Goal: Transaction & Acquisition: Purchase product/service

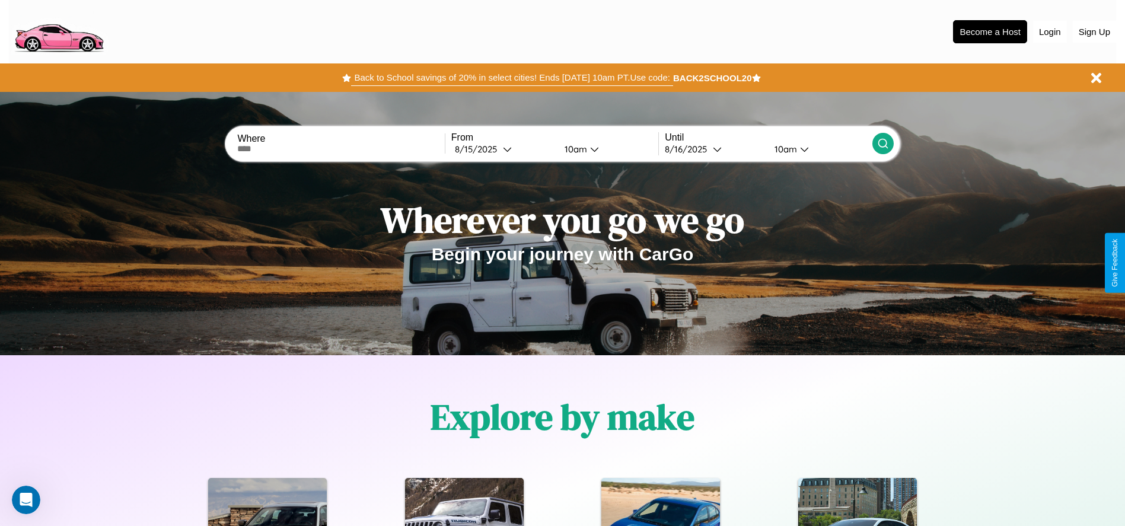
click at [512, 78] on button "Back to School savings of 20% in select cities! Ends [DATE] 10am PT. Use code:" at bounding box center [511, 77] width 321 height 17
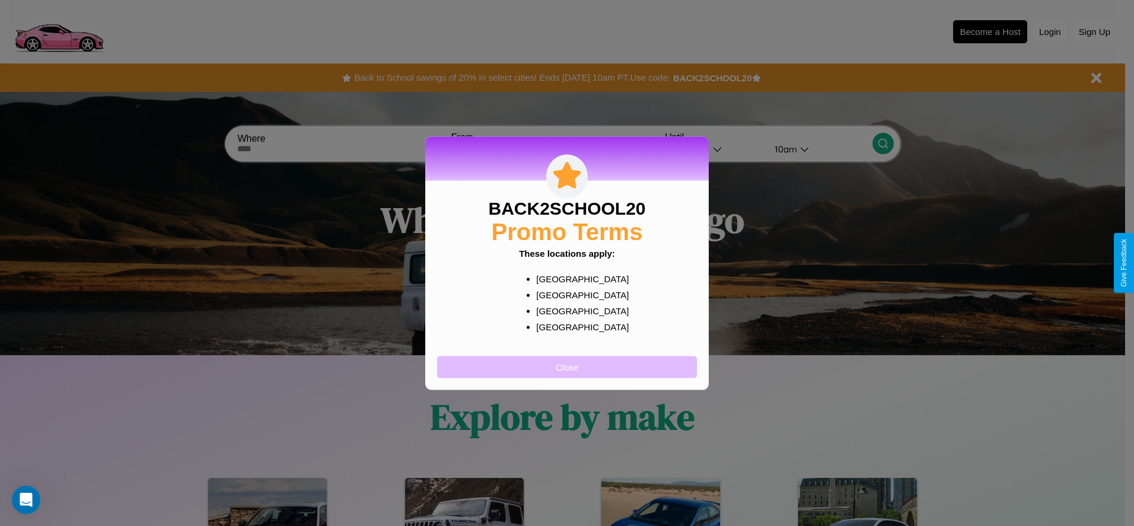
click at [567, 367] on button "Close" at bounding box center [567, 367] width 260 height 22
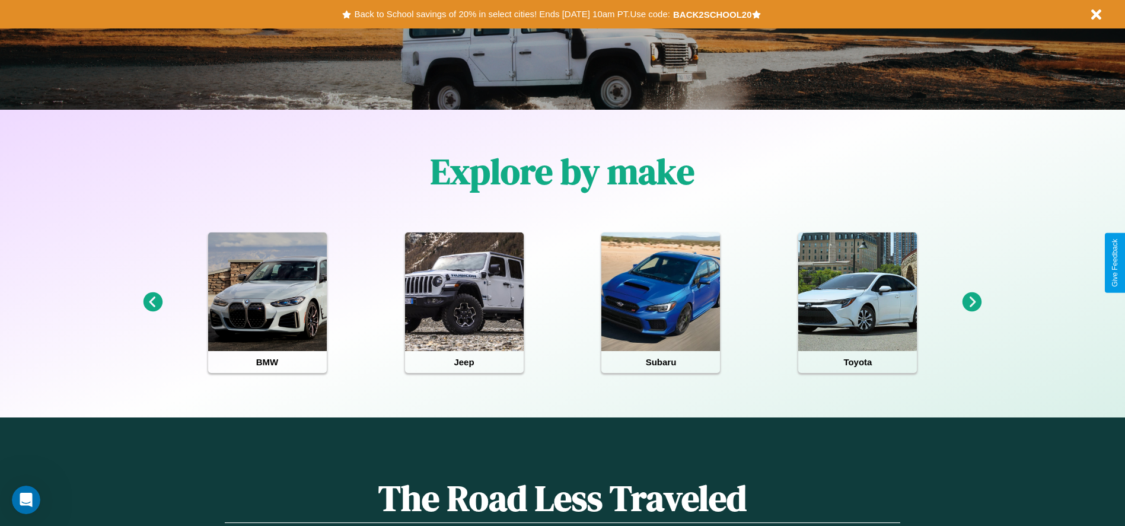
scroll to position [246, 0]
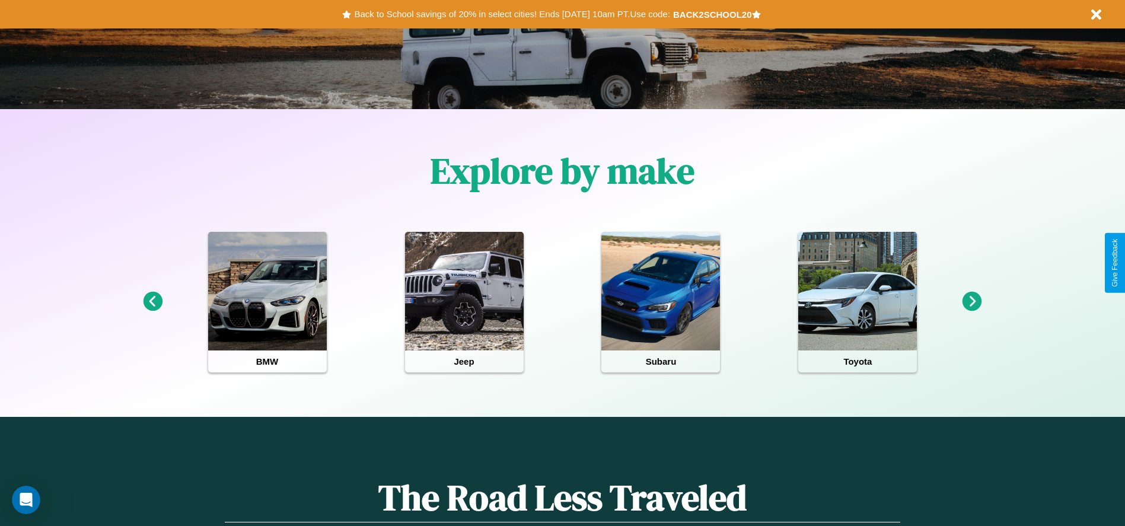
click at [972, 302] on icon at bounding box center [973, 302] width 20 height 20
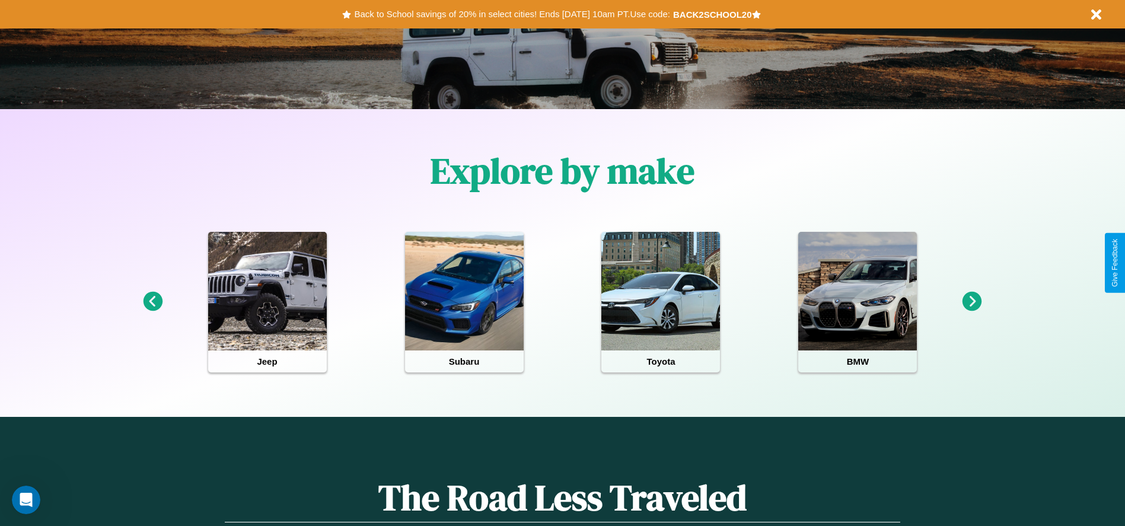
click at [972, 302] on icon at bounding box center [973, 302] width 20 height 20
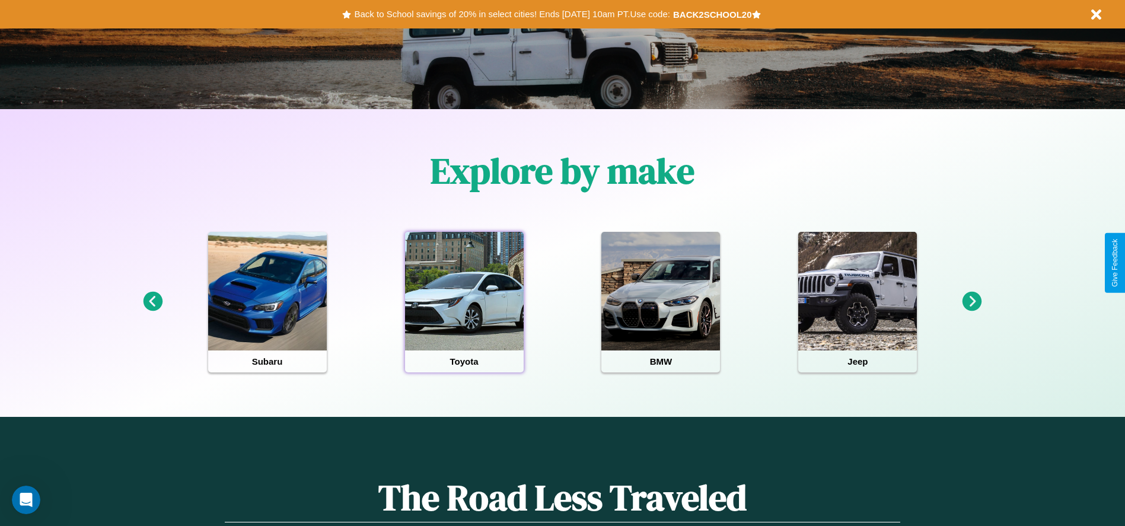
click at [464, 302] on div at bounding box center [464, 291] width 119 height 119
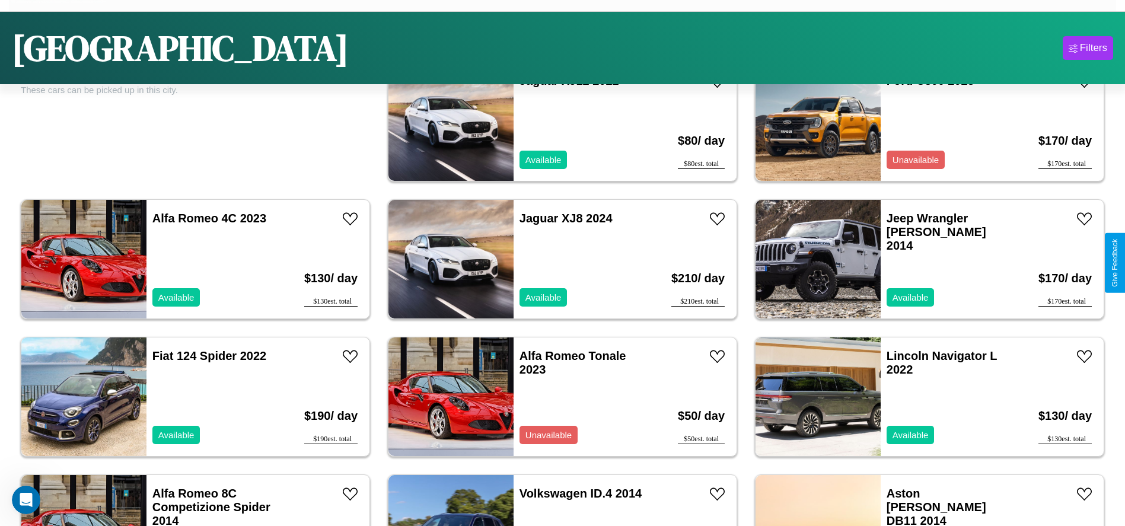
scroll to position [545, 0]
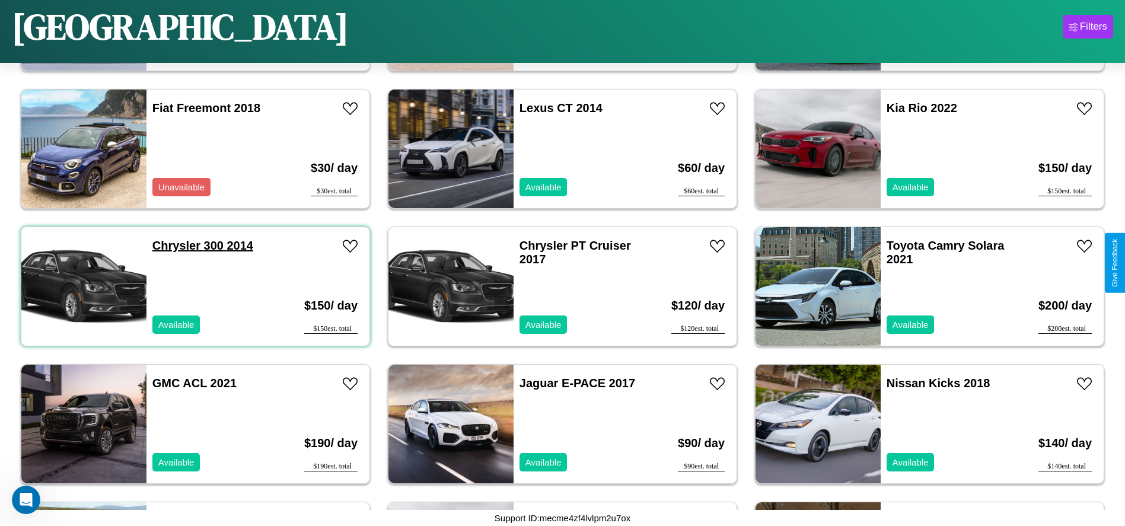
click at [175, 246] on link "Chrysler 300 2014" at bounding box center [202, 245] width 101 height 13
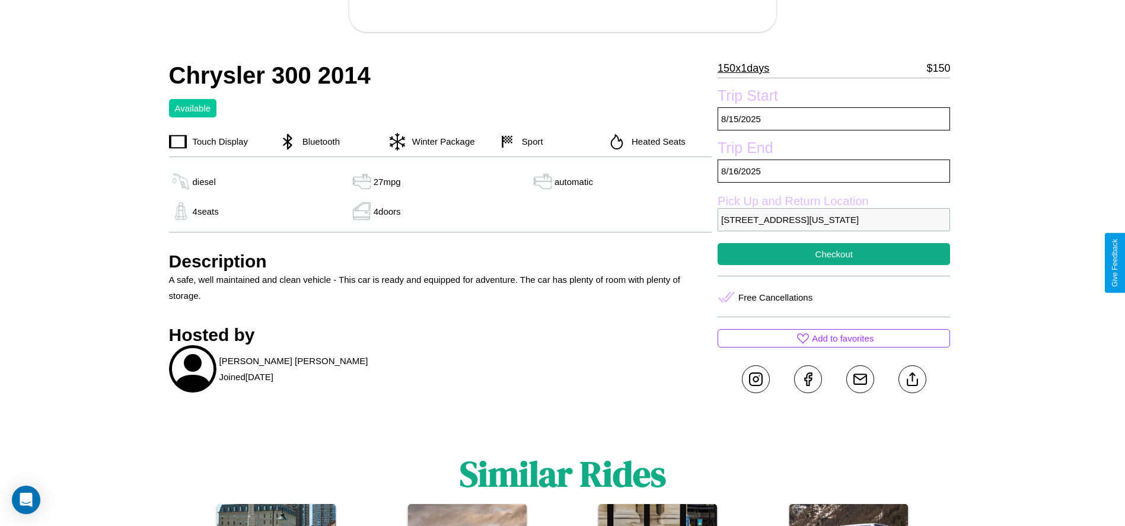
scroll to position [359, 0]
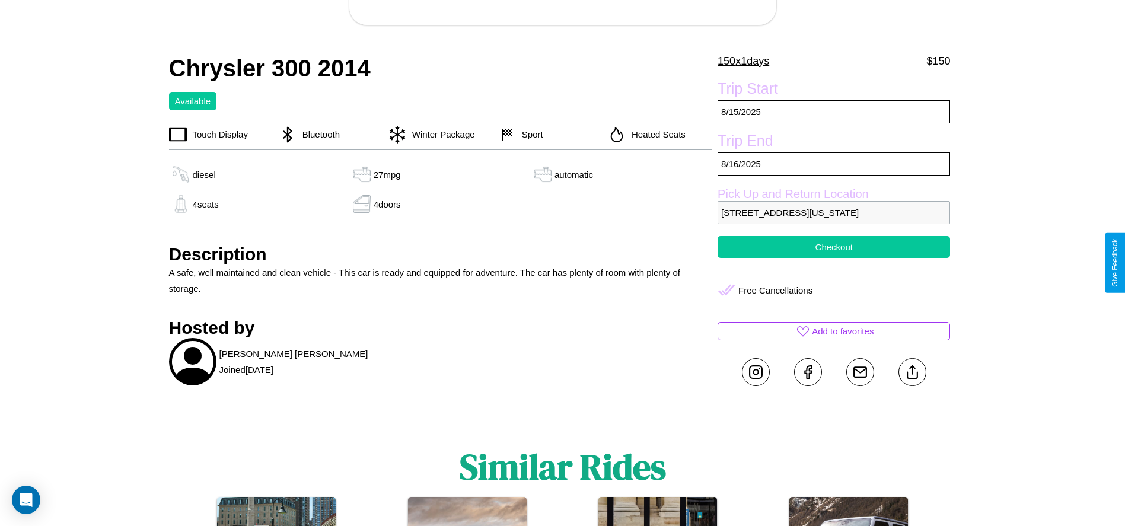
click at [834, 258] on button "Checkout" at bounding box center [834, 247] width 232 height 22
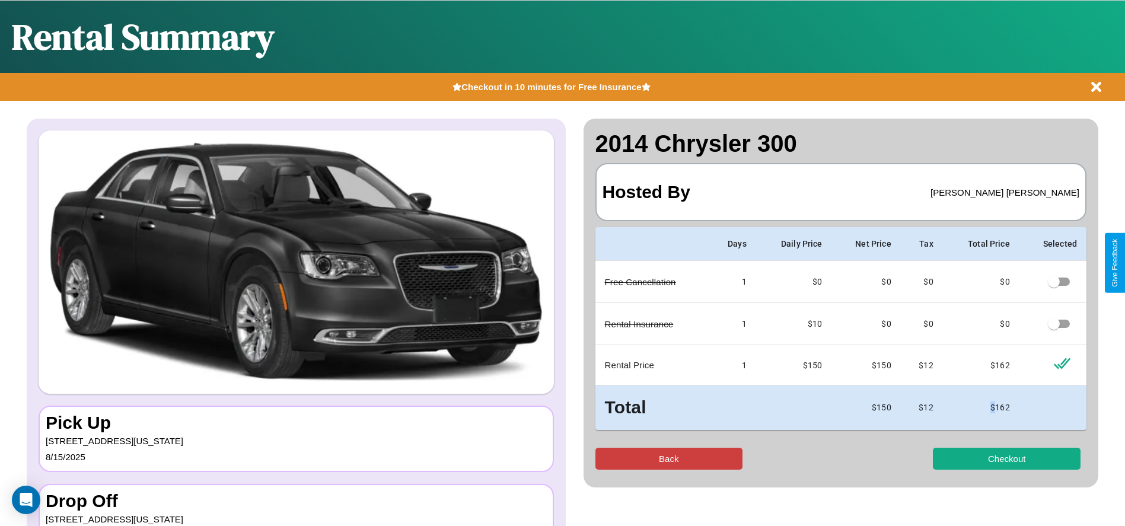
click at [668, 458] on button "Back" at bounding box center [669, 459] width 148 height 22
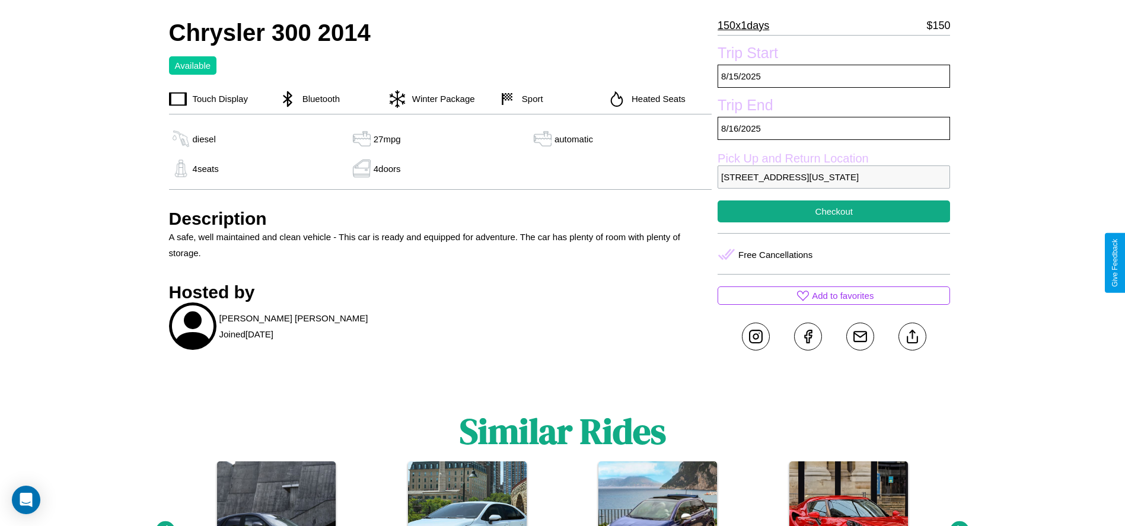
scroll to position [443, 0]
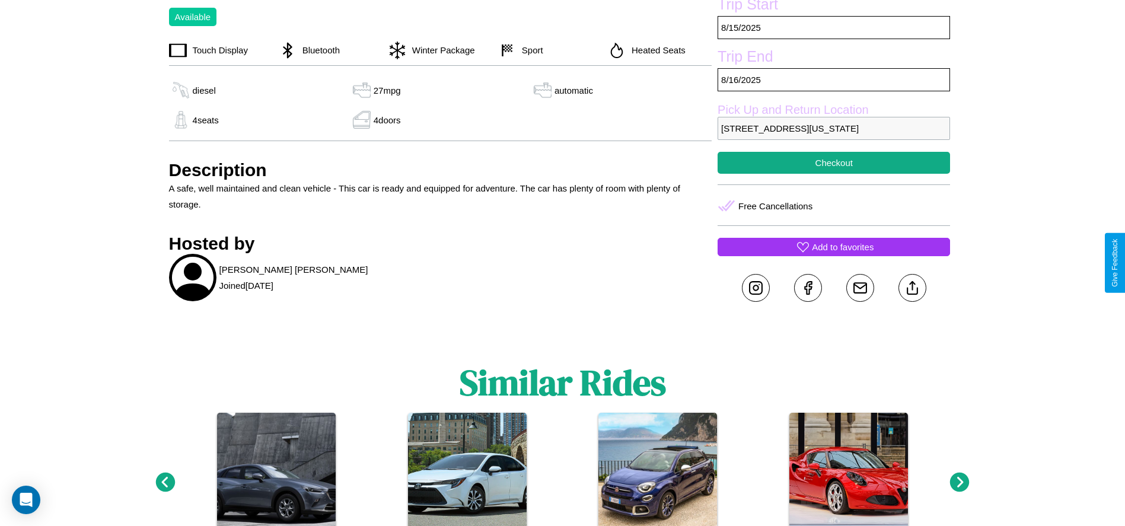
click at [834, 255] on p "Add to favorites" at bounding box center [843, 247] width 62 height 16
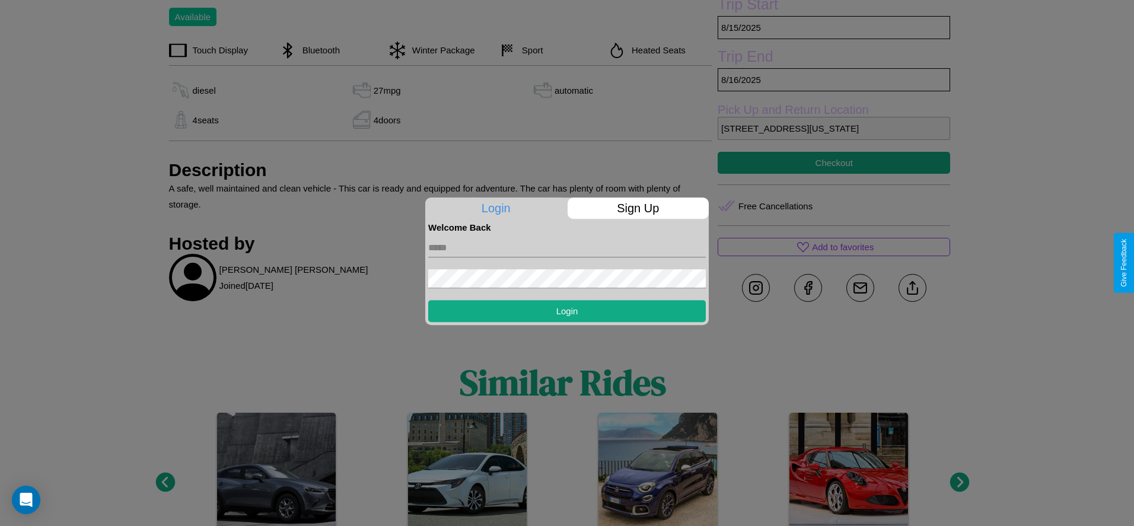
click at [638, 208] on p "Sign Up" at bounding box center [639, 207] width 142 height 21
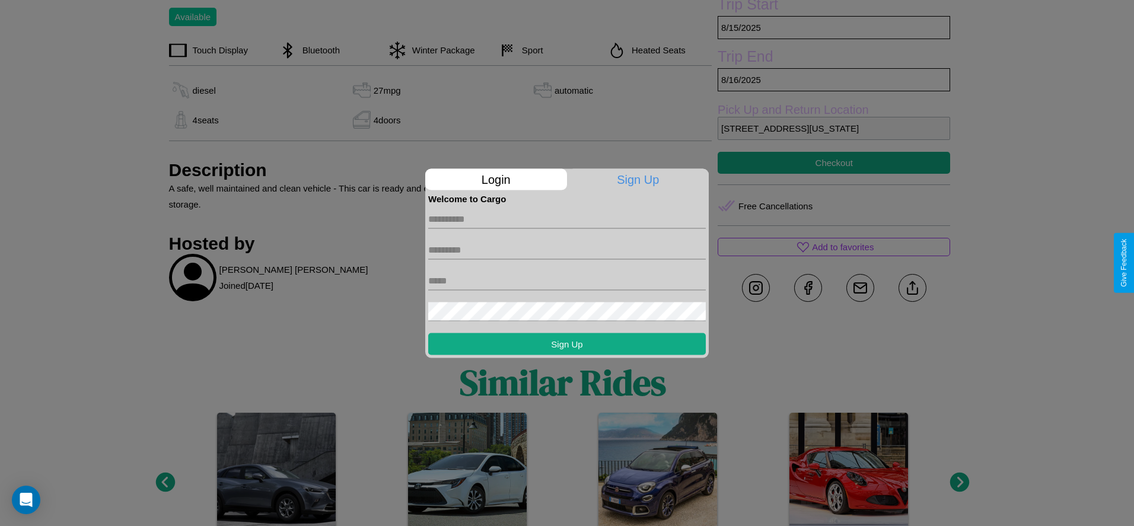
click at [567, 219] on input "text" at bounding box center [567, 218] width 278 height 19
type input "****"
click at [567, 250] on input "text" at bounding box center [567, 249] width 278 height 19
type input "******"
click at [567, 281] on input "text" at bounding box center [567, 280] width 278 height 19
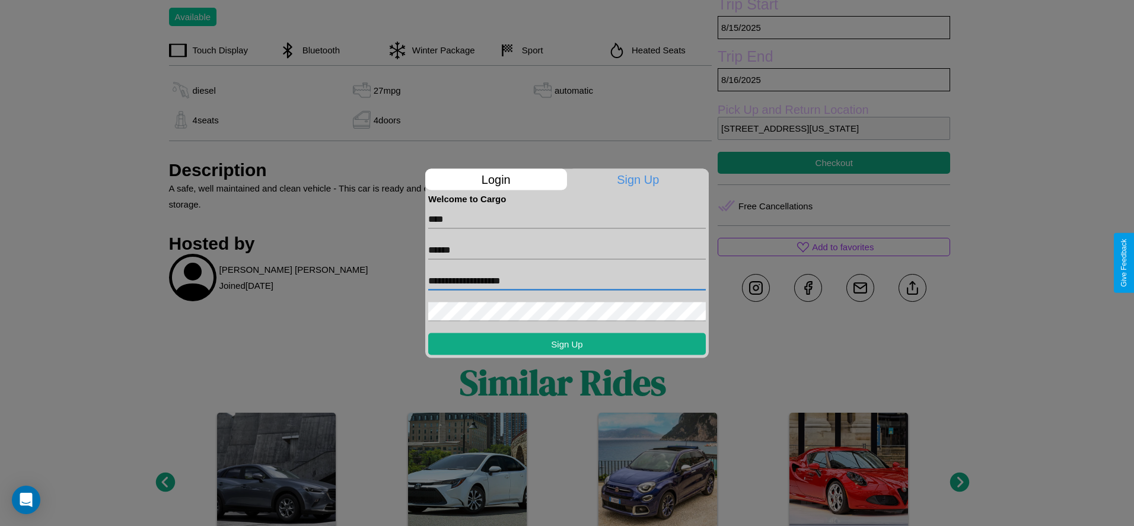
type input "**********"
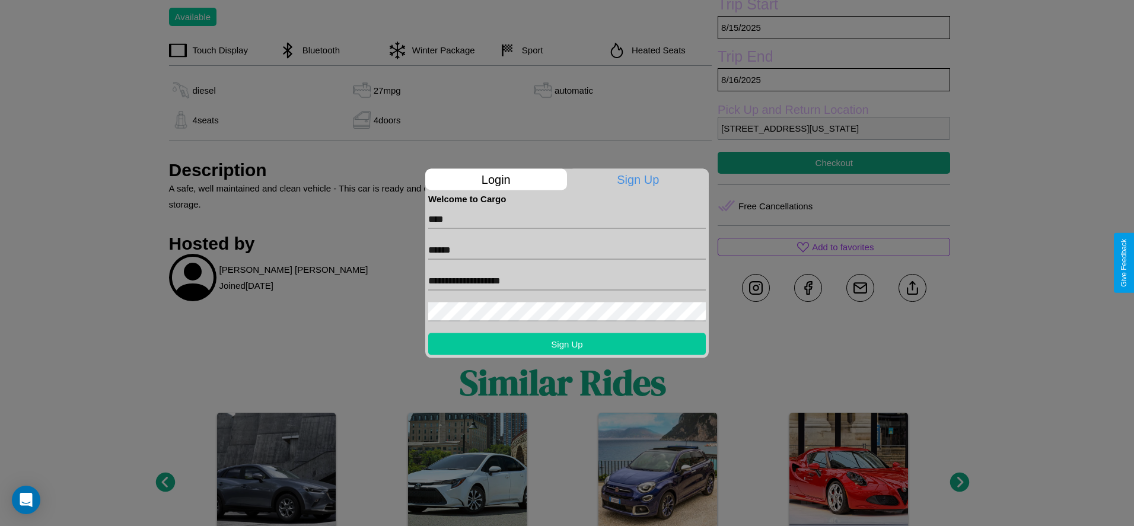
click at [567, 343] on button "Sign Up" at bounding box center [567, 344] width 278 height 22
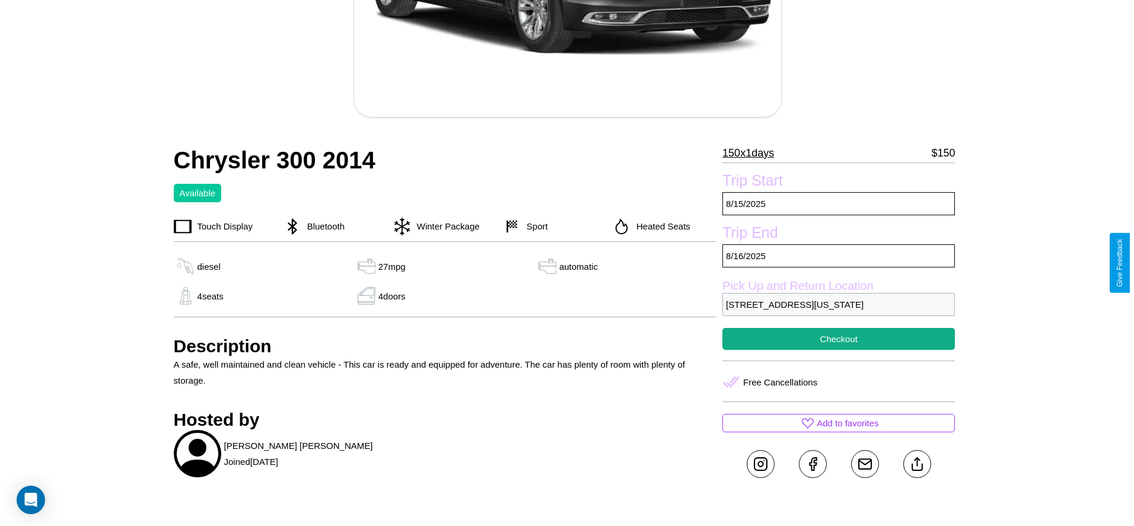
scroll to position [208, 0]
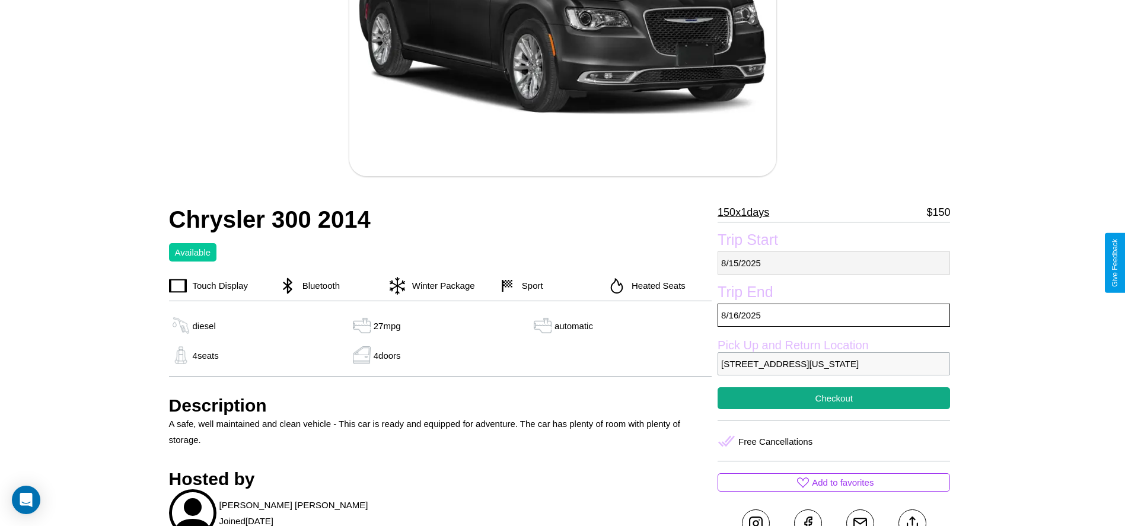
click at [834, 263] on p "[DATE]" at bounding box center [834, 262] width 232 height 23
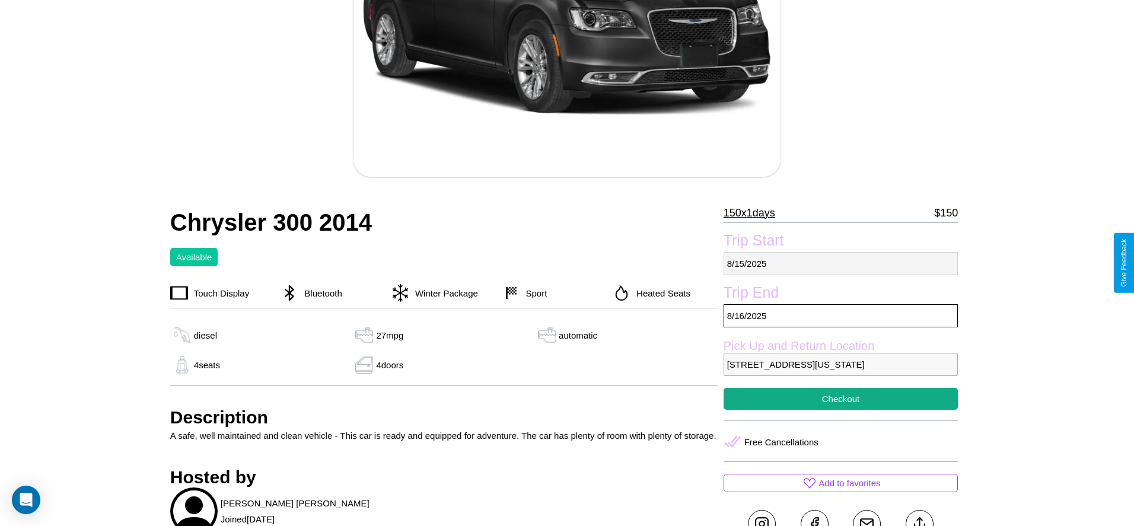
select select "*"
select select "****"
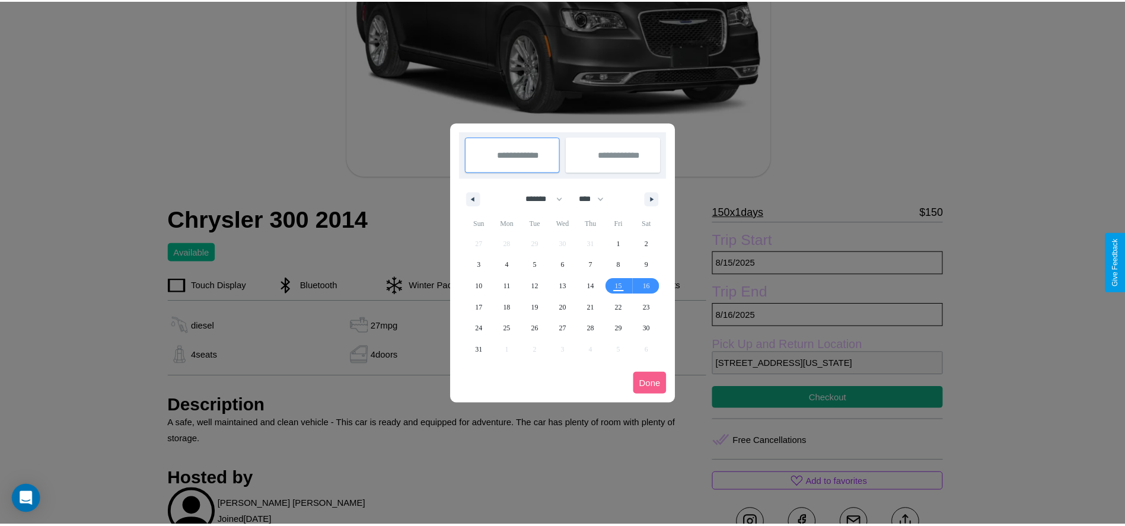
scroll to position [0, 0]
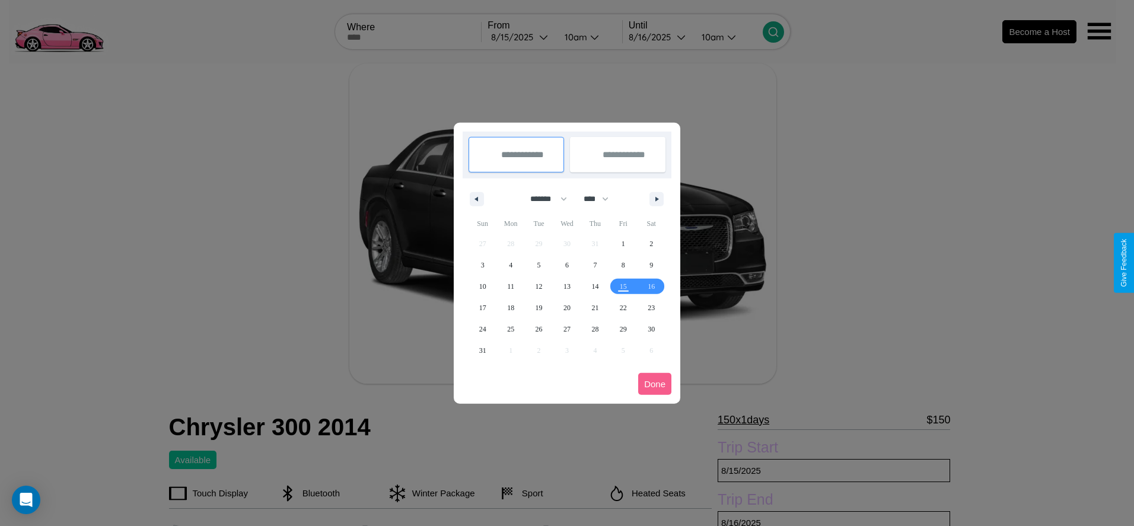
click at [521, 37] on div at bounding box center [567, 263] width 1134 height 526
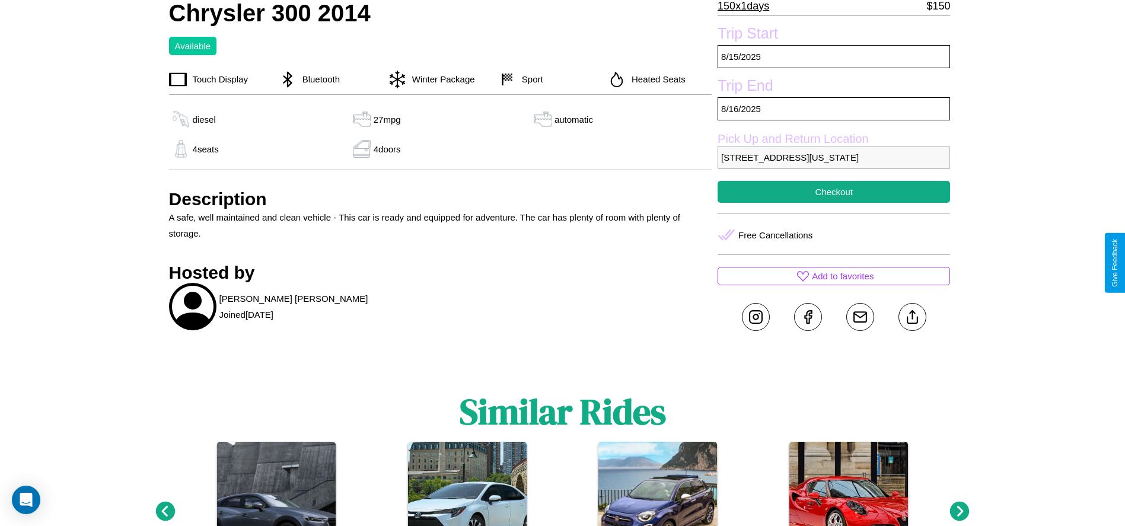
scroll to position [484, 0]
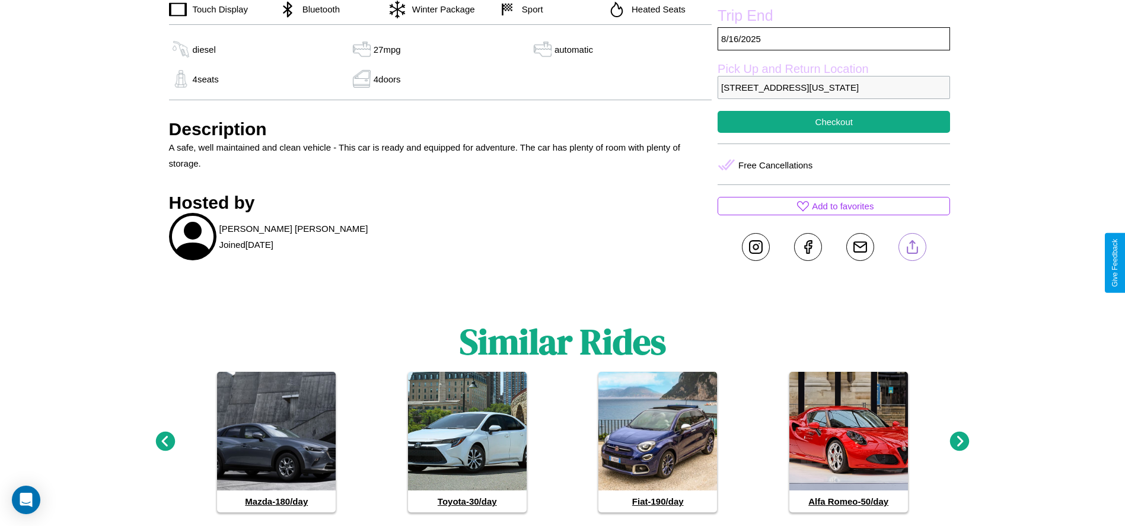
click at [912, 249] on line at bounding box center [912, 245] width 0 height 8
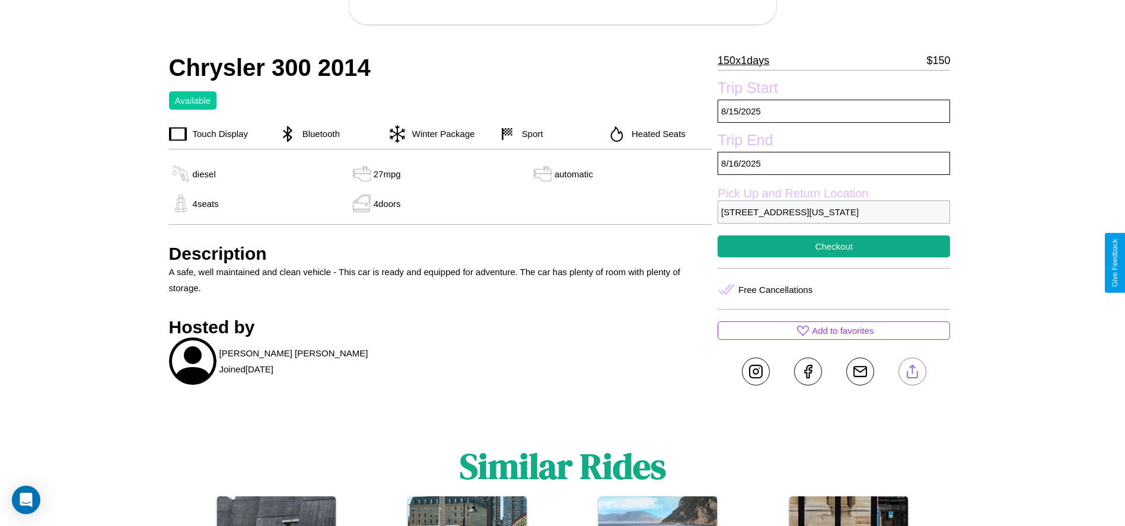
scroll to position [359, 0]
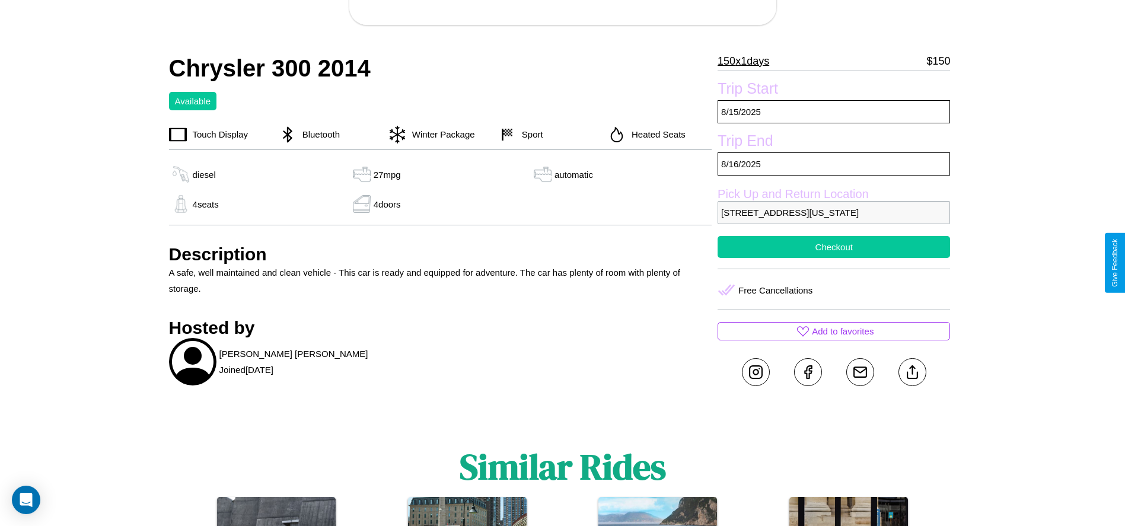
click at [834, 258] on button "Checkout" at bounding box center [834, 247] width 232 height 22
